Goal: Transaction & Acquisition: Purchase product/service

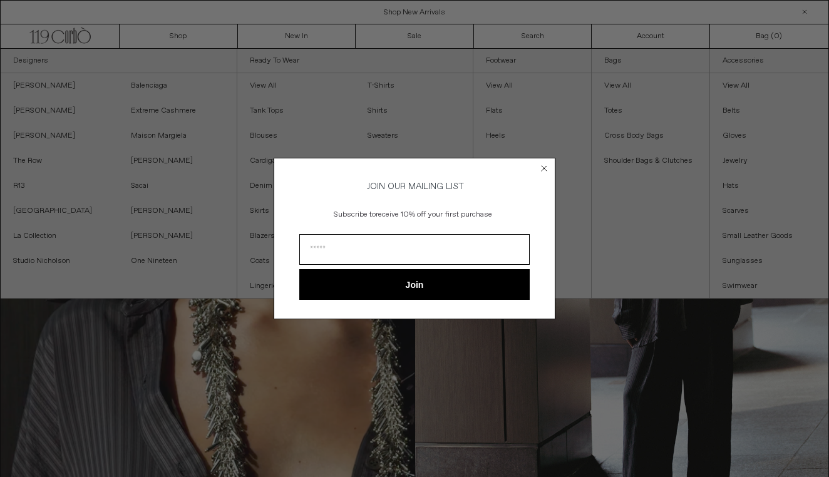
click at [547, 168] on icon "Close dialog" at bounding box center [544, 168] width 5 height 5
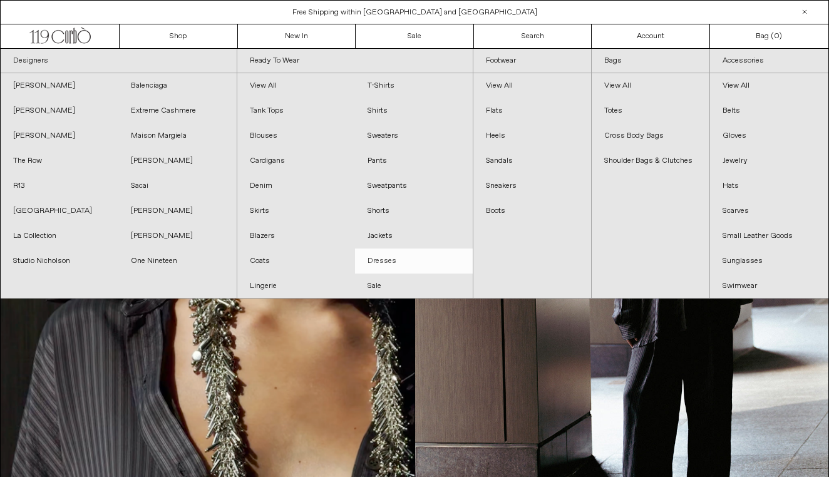
click at [388, 263] on link "Dresses" at bounding box center [414, 261] width 118 height 25
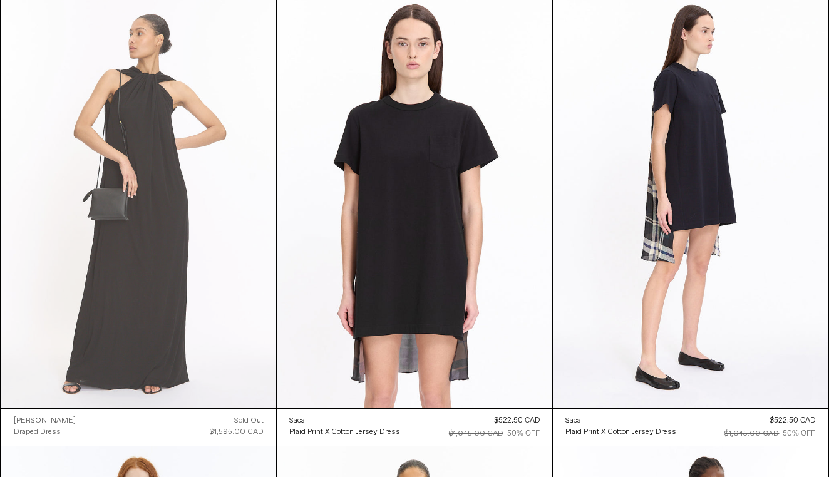
scroll to position [530, 0]
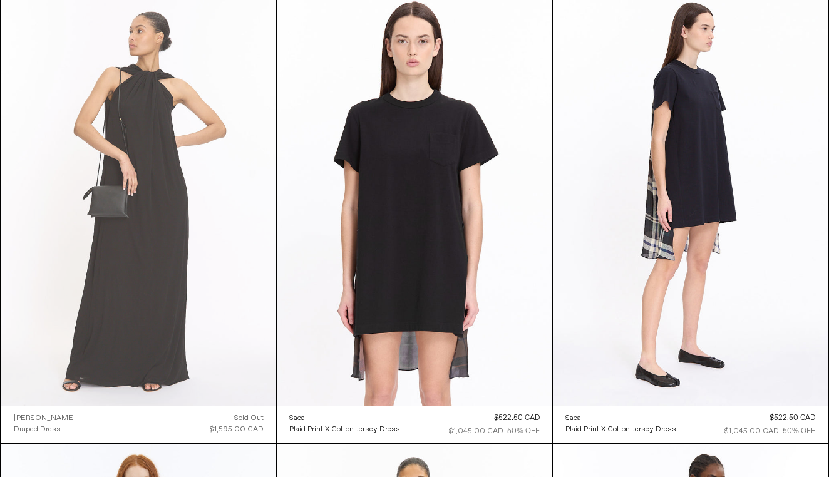
click at [181, 223] on at bounding box center [138, 199] width 275 height 413
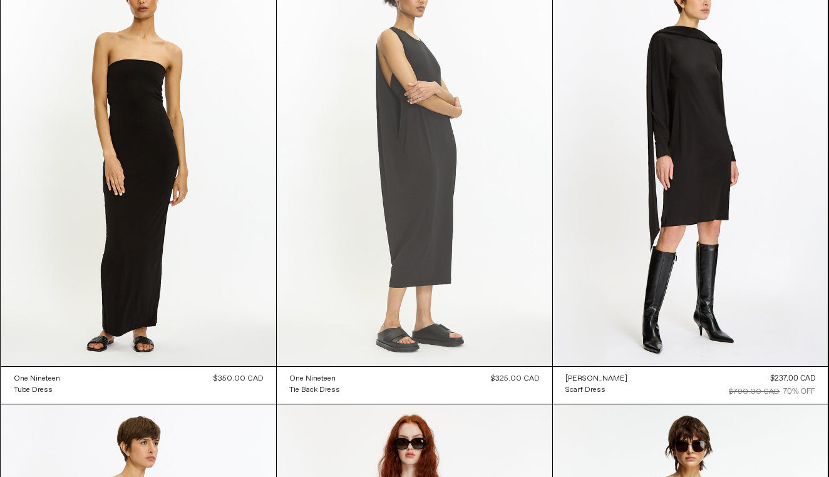
scroll to position [1924, 0]
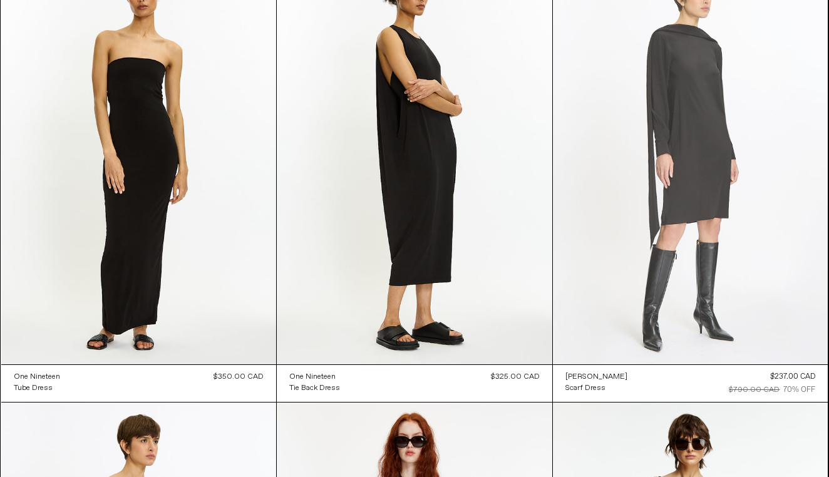
click at [716, 150] on at bounding box center [690, 158] width 275 height 413
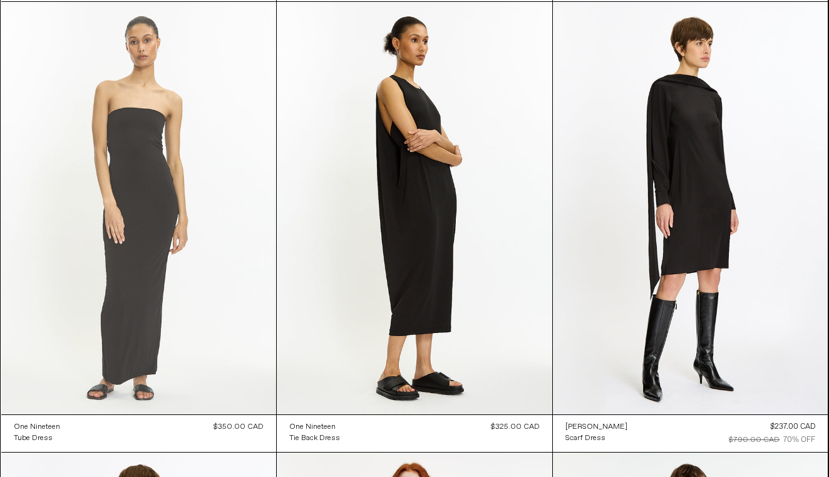
scroll to position [1875, 0]
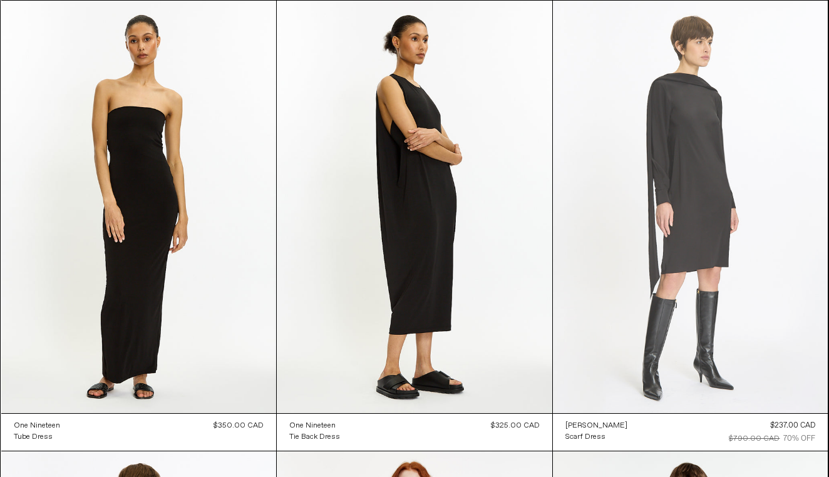
click at [617, 287] on at bounding box center [690, 207] width 275 height 413
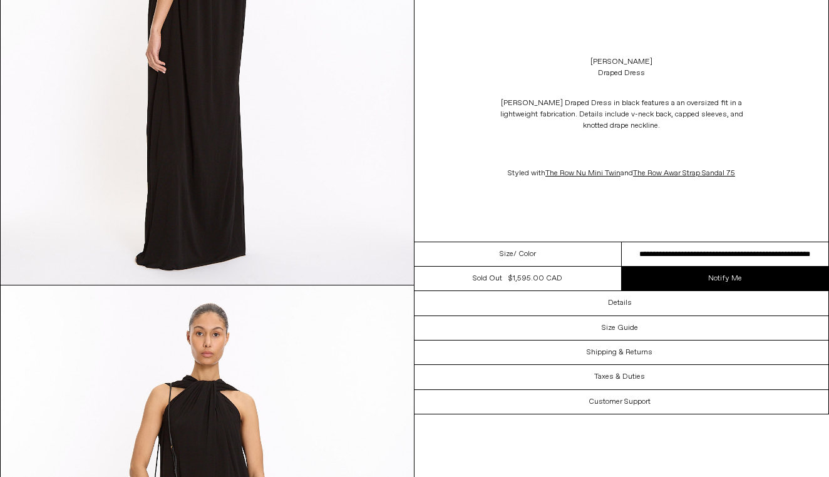
scroll to position [1857, 0]
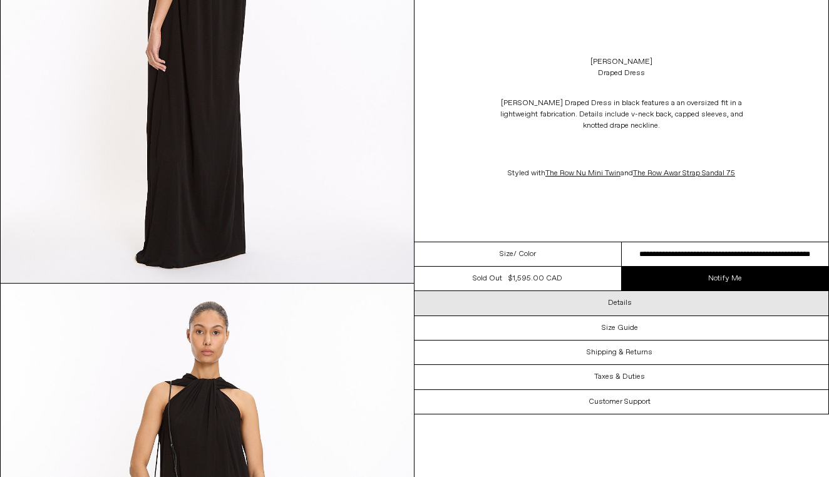
click at [507, 302] on div "Details" at bounding box center [621, 303] width 414 height 24
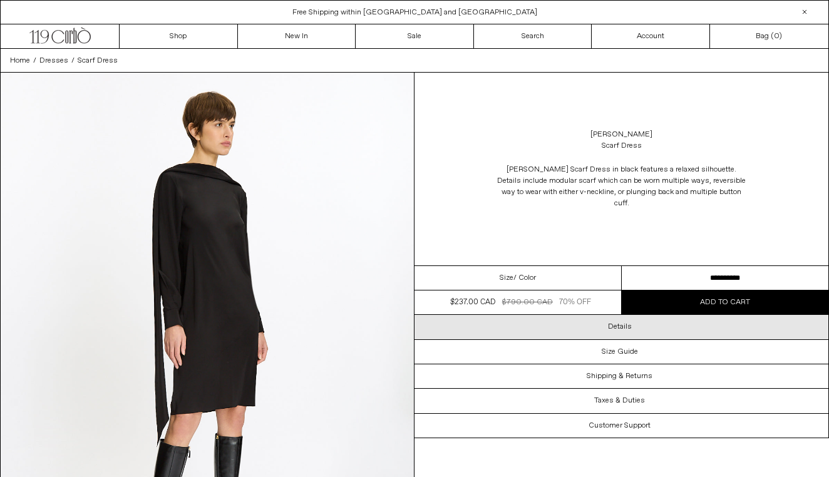
click at [551, 315] on div "Details" at bounding box center [621, 327] width 414 height 24
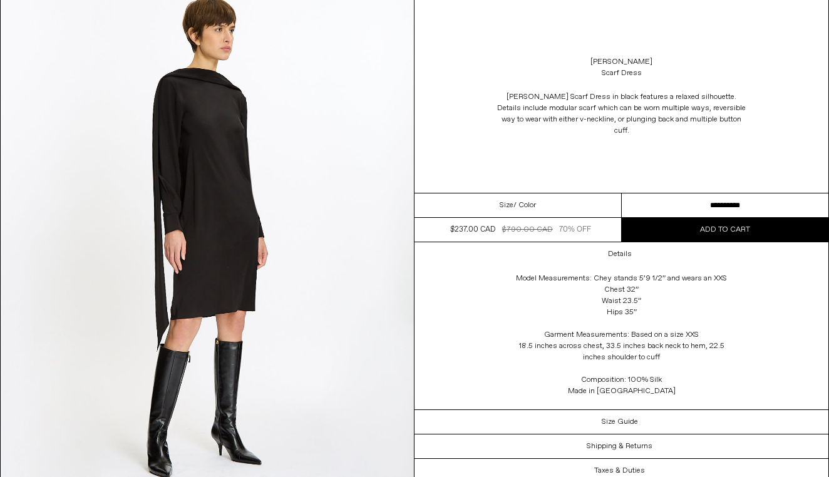
scroll to position [96, 0]
select select "**********"
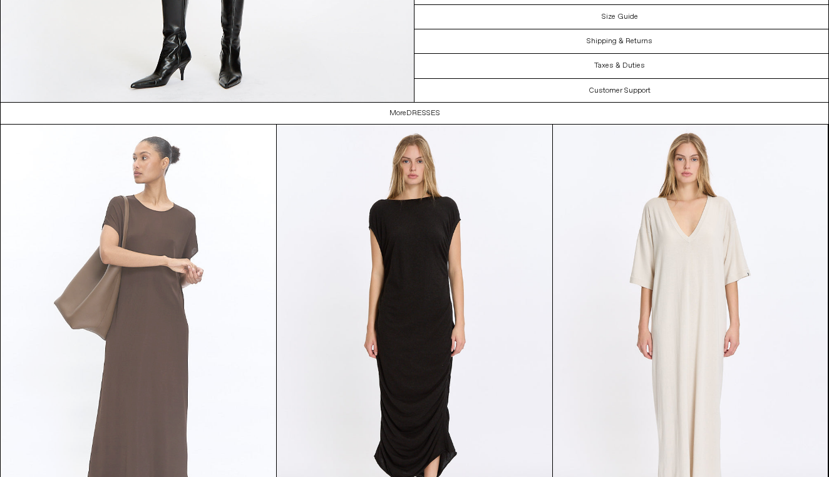
scroll to position [2537, 0]
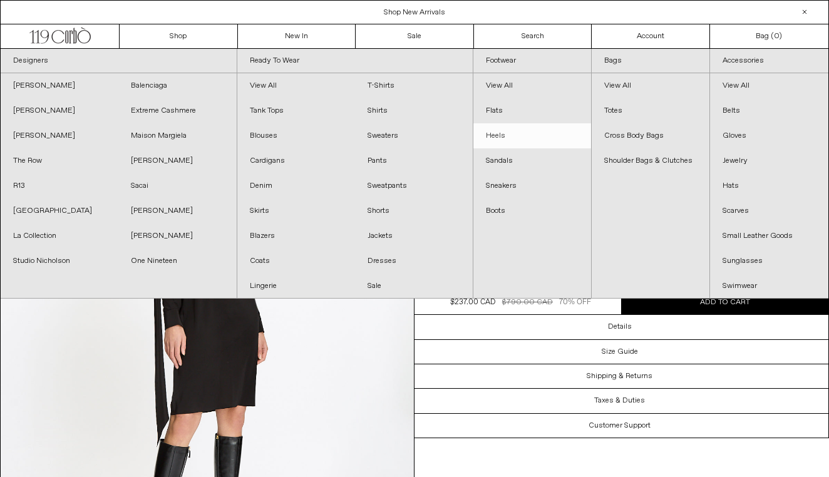
click at [489, 135] on link "Heels" at bounding box center [532, 135] width 118 height 25
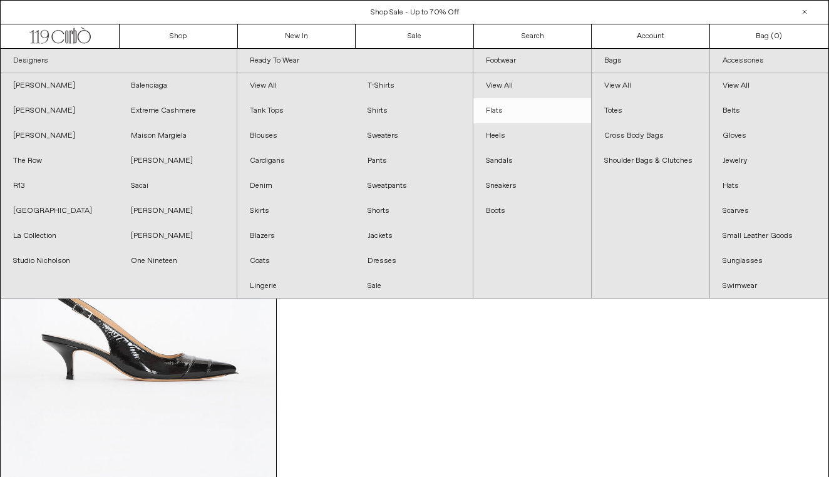
click at [509, 114] on link "Flats" at bounding box center [532, 110] width 118 height 25
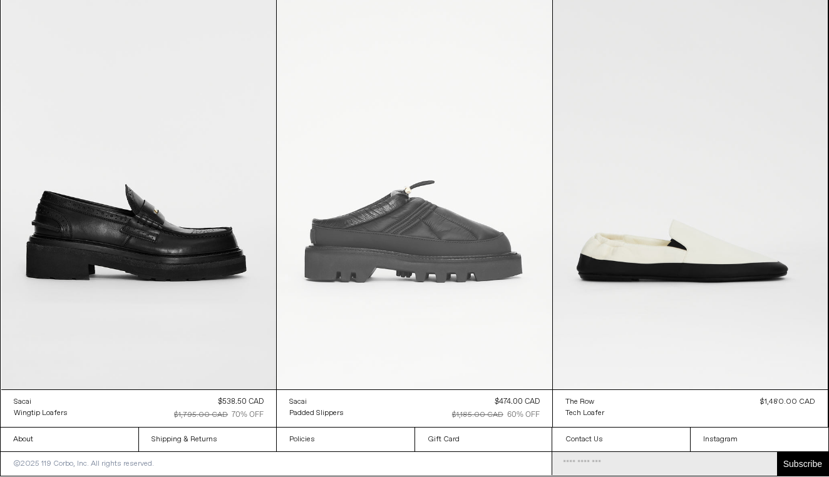
scroll to position [1456, 0]
